Goal: Information Seeking & Learning: Learn about a topic

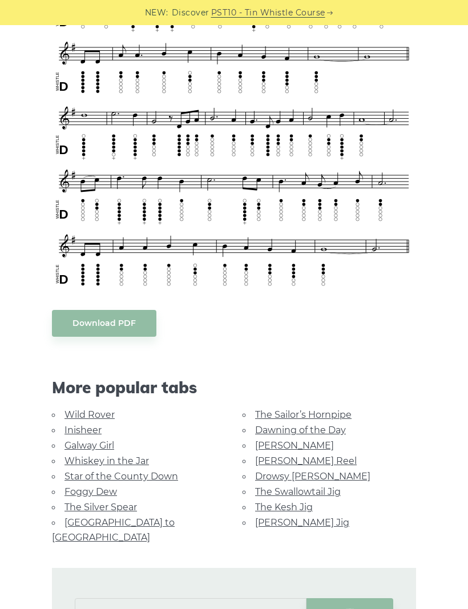
scroll to position [515, 0]
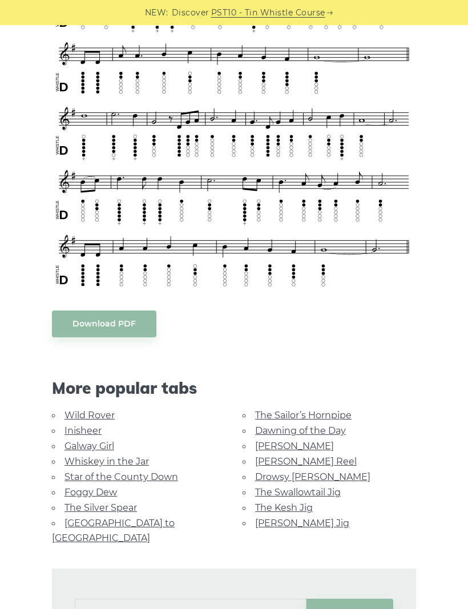
click at [312, 463] on link "[PERSON_NAME] Reel" at bounding box center [306, 461] width 102 height 11
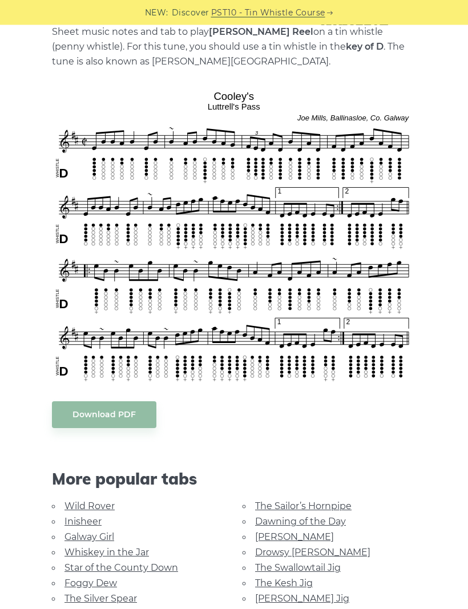
scroll to position [258, 0]
click at [64, 519] on link "Inisheer" at bounding box center [82, 521] width 37 height 11
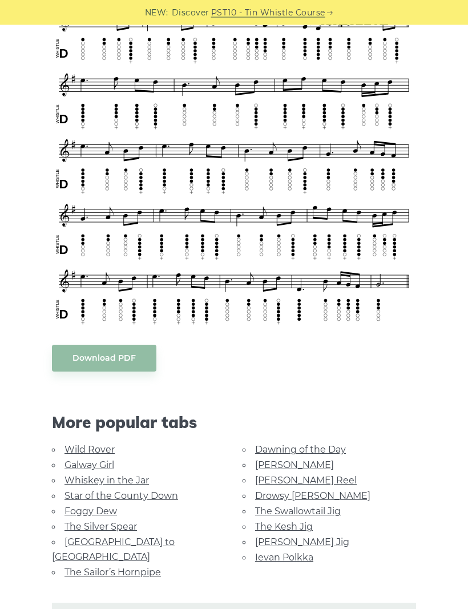
scroll to position [437, 0]
click at [64, 521] on link "The Silver Spear" at bounding box center [100, 526] width 72 height 11
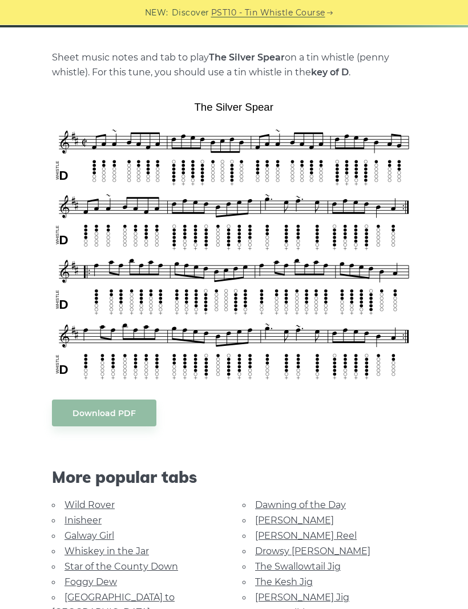
scroll to position [233, 0]
click at [80, 595] on link "[GEOGRAPHIC_DATA] to [GEOGRAPHIC_DATA]" at bounding box center [113, 605] width 123 height 26
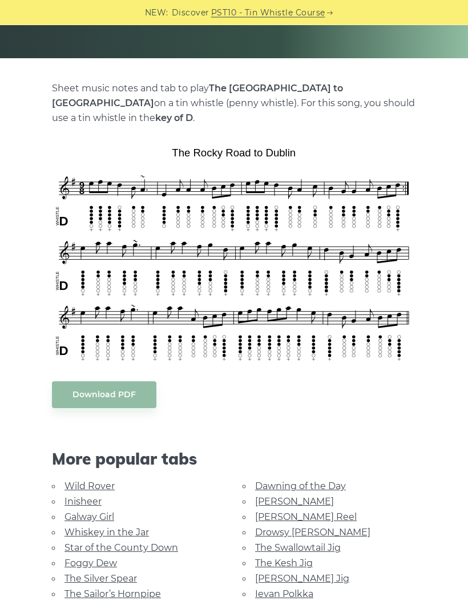
scroll to position [202, 0]
click at [261, 496] on link "[PERSON_NAME]" at bounding box center [294, 501] width 79 height 11
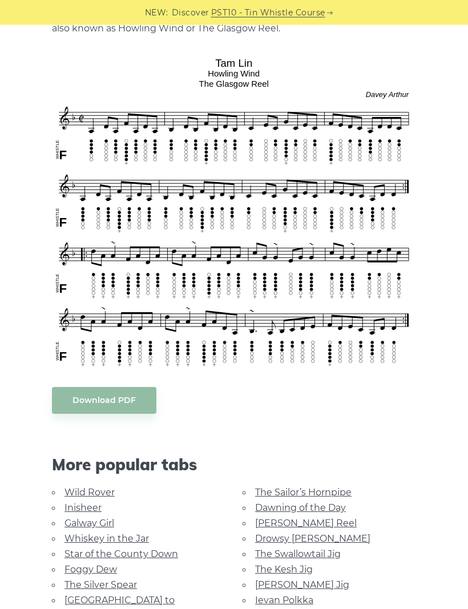
scroll to position [292, 0]
click at [257, 535] on link "Drowsy [PERSON_NAME]" at bounding box center [312, 538] width 115 height 11
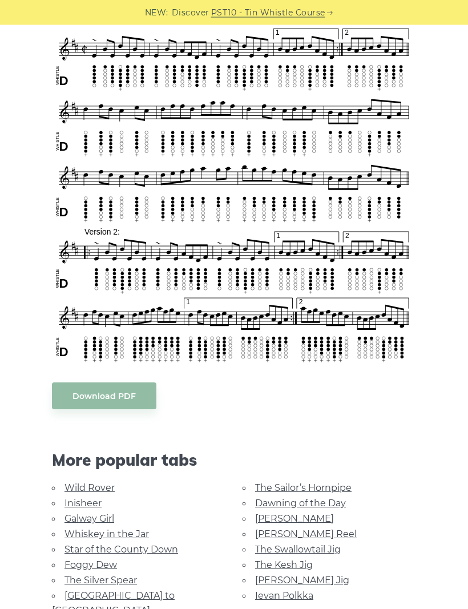
scroll to position [329, 0]
click at [258, 544] on link "The Swallowtail Jig" at bounding box center [298, 549] width 86 height 11
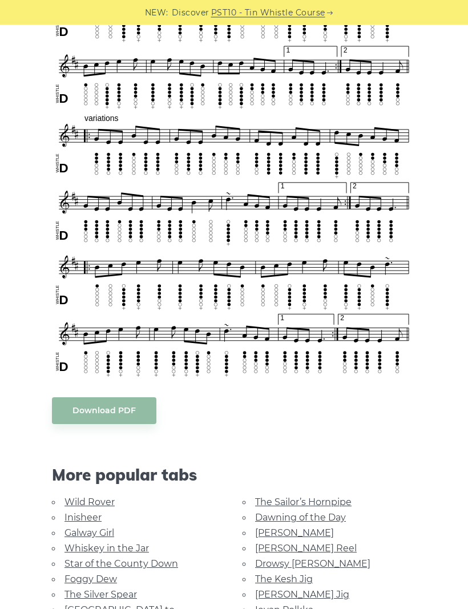
scroll to position [530, 0]
click at [304, 550] on link "[PERSON_NAME] Reel" at bounding box center [306, 548] width 102 height 11
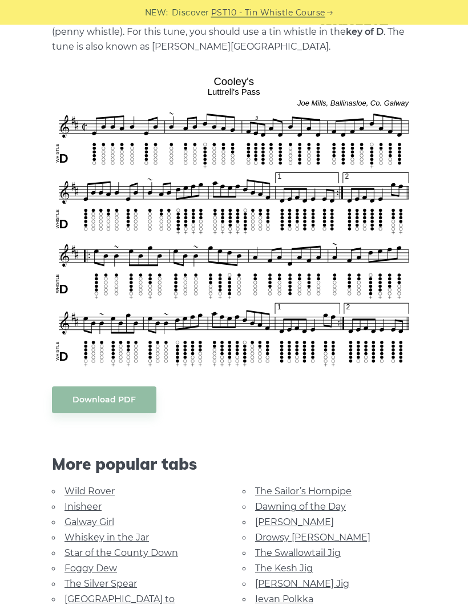
scroll to position [273, 0]
click at [314, 582] on link "[PERSON_NAME] Jig" at bounding box center [302, 583] width 94 height 11
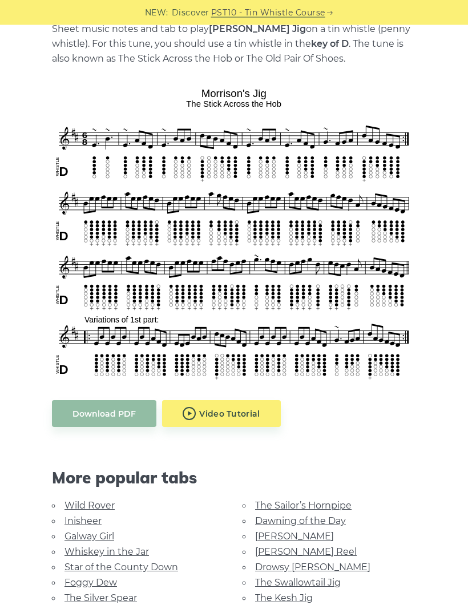
scroll to position [261, 0]
click at [306, 596] on link "The Kesh Jig" at bounding box center [284, 597] width 58 height 11
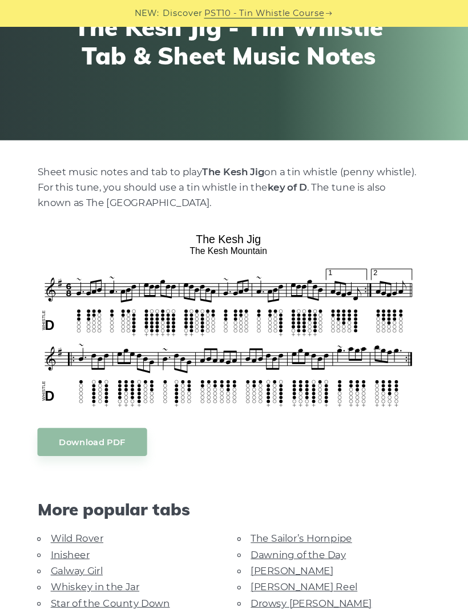
scroll to position [131, 0]
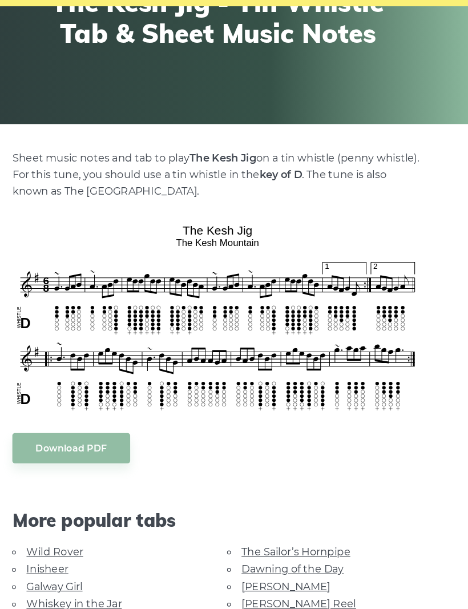
click at [68, 534] on link "Galway Girl" at bounding box center [89, 539] width 50 height 11
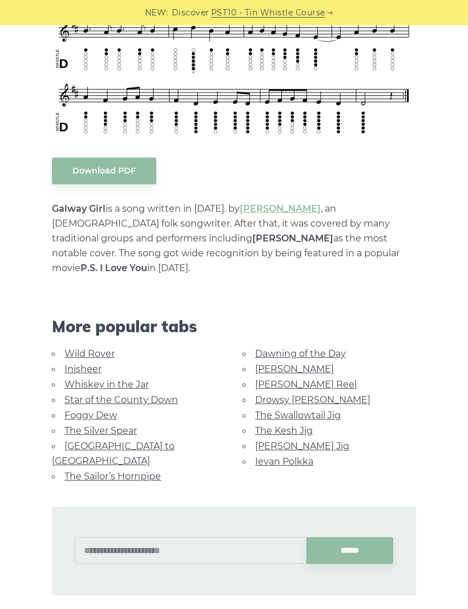
scroll to position [472, 0]
click at [331, 410] on link "The Swallowtail Jig" at bounding box center [298, 415] width 86 height 11
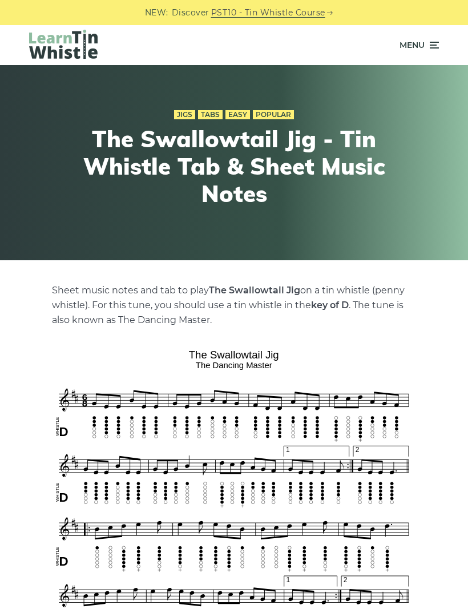
click at [434, 43] on icon at bounding box center [432, 45] width 11 height 14
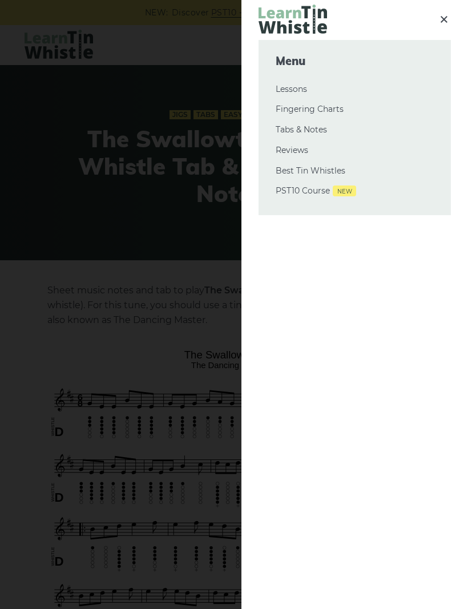
click at [316, 123] on link "Tabs & Notes" at bounding box center [355, 130] width 158 height 14
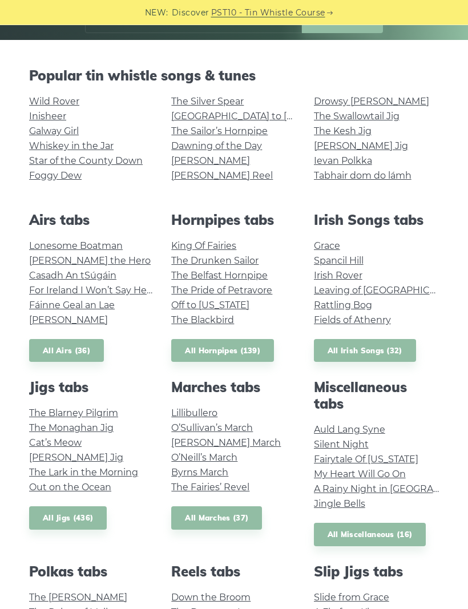
scroll to position [220, 0]
click at [81, 525] on link "All Jigs (436)" at bounding box center [68, 517] width 78 height 23
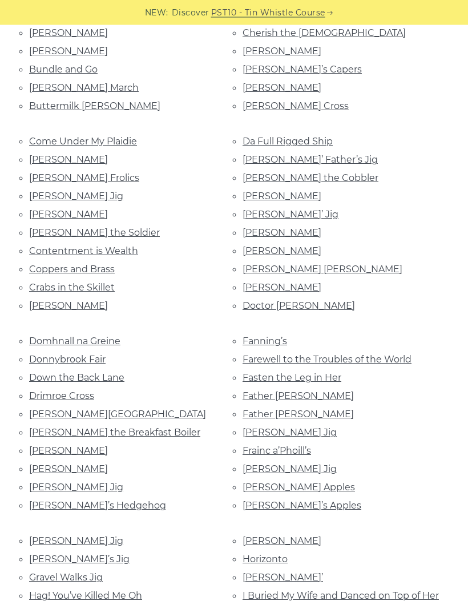
scroll to position [553, 0]
click at [135, 590] on link "Hag! You’ve Killed Me Oh" at bounding box center [85, 595] width 113 height 11
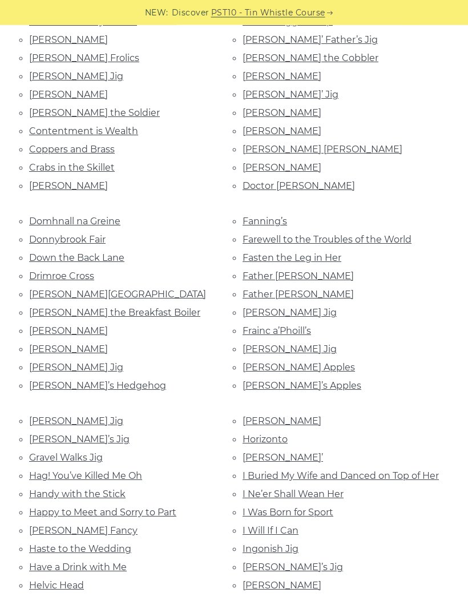
scroll to position [682, 0]
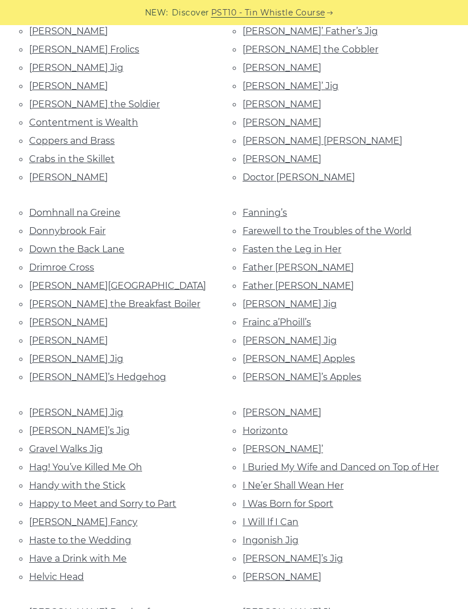
click at [102, 498] on link "Happy to Meet and Sorry to Part" at bounding box center [102, 503] width 147 height 11
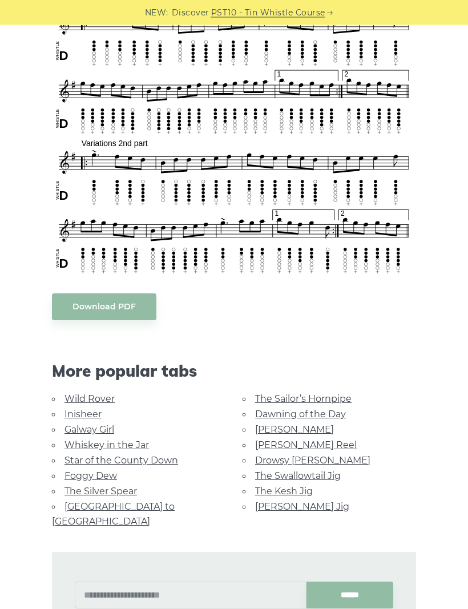
scroll to position [512, 0]
click at [256, 502] on link "[PERSON_NAME] Jig" at bounding box center [302, 506] width 94 height 11
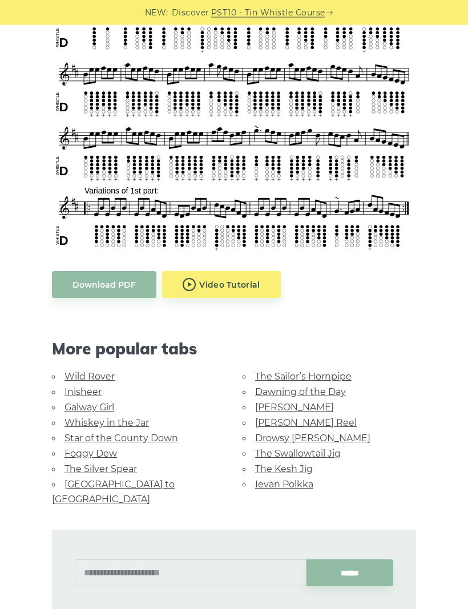
scroll to position [390, 0]
click at [327, 452] on link "The Swallowtail Jig" at bounding box center [298, 453] width 86 height 11
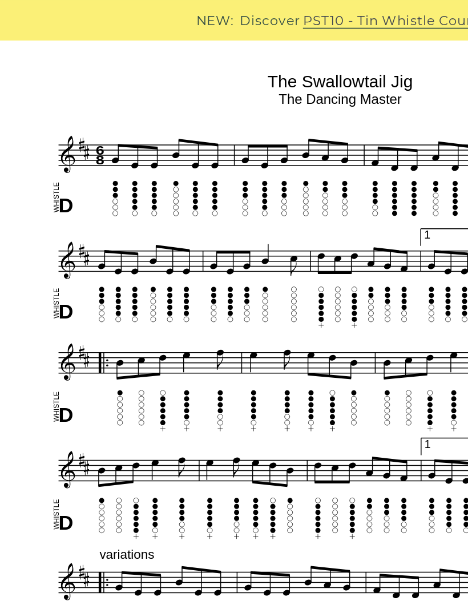
scroll to position [304, 0]
